Goal: Transaction & Acquisition: Purchase product/service

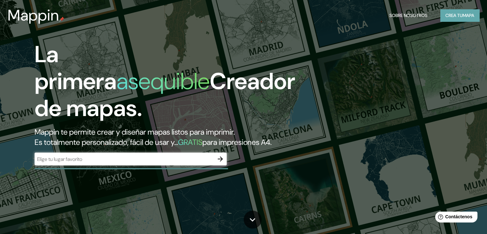
click at [457, 15] on font "Crea tu" at bounding box center [454, 15] width 17 height 6
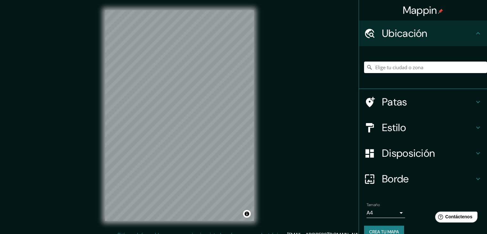
click at [407, 67] on input "Elige tu ciudad o zona" at bounding box center [425, 68] width 123 height 12
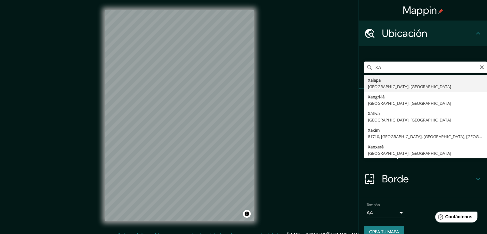
type input "[GEOGRAPHIC_DATA], [GEOGRAPHIC_DATA], [GEOGRAPHIC_DATA]"
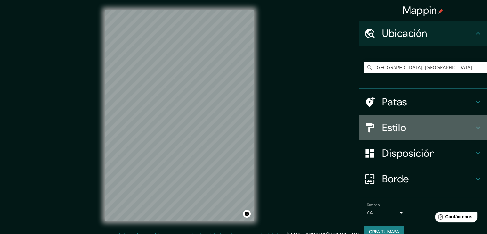
click at [408, 131] on h4 "Estilo" at bounding box center [428, 127] width 92 height 13
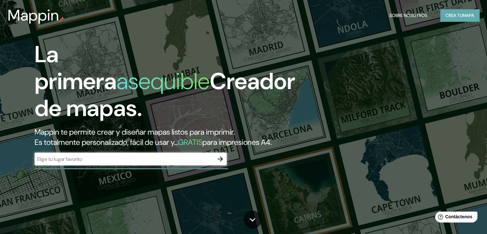
click at [455, 16] on font "Crea tu" at bounding box center [454, 15] width 17 height 6
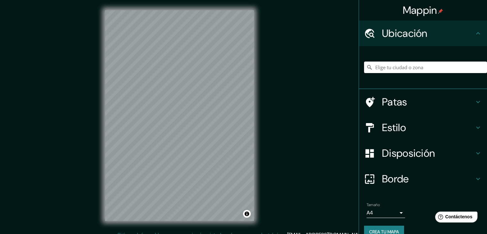
click at [386, 66] on input "Elige tu ciudad o zona" at bounding box center [425, 68] width 123 height 12
type input "[GEOGRAPHIC_DATA], [GEOGRAPHIC_DATA], [GEOGRAPHIC_DATA]"
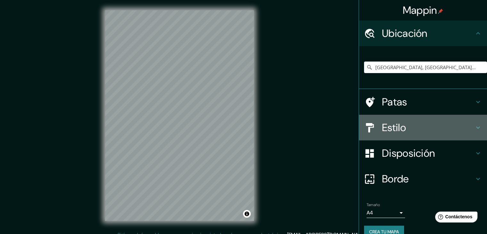
click at [423, 127] on h4 "Estilo" at bounding box center [428, 127] width 92 height 13
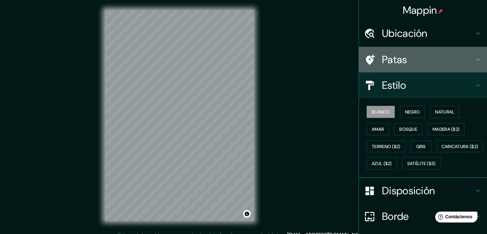
click at [425, 66] on div "Patas" at bounding box center [423, 60] width 128 height 26
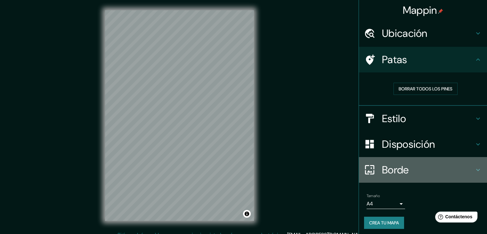
click at [398, 176] on div "Borde" at bounding box center [423, 170] width 128 height 26
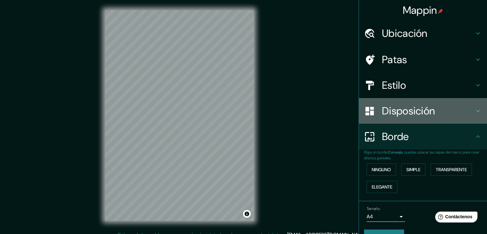
click at [410, 113] on font "Disposición" at bounding box center [408, 110] width 53 height 13
